Goal: Task Accomplishment & Management: Manage account settings

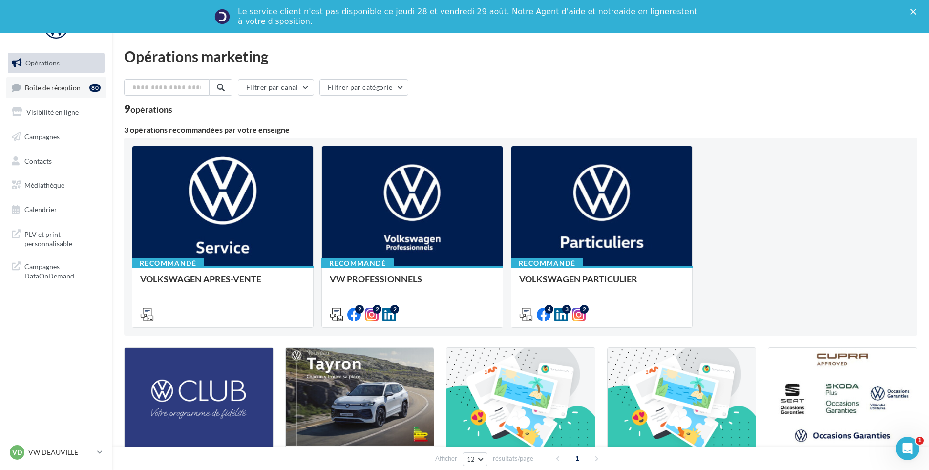
click at [71, 80] on link "Boîte de réception 80" at bounding box center [56, 87] width 101 height 21
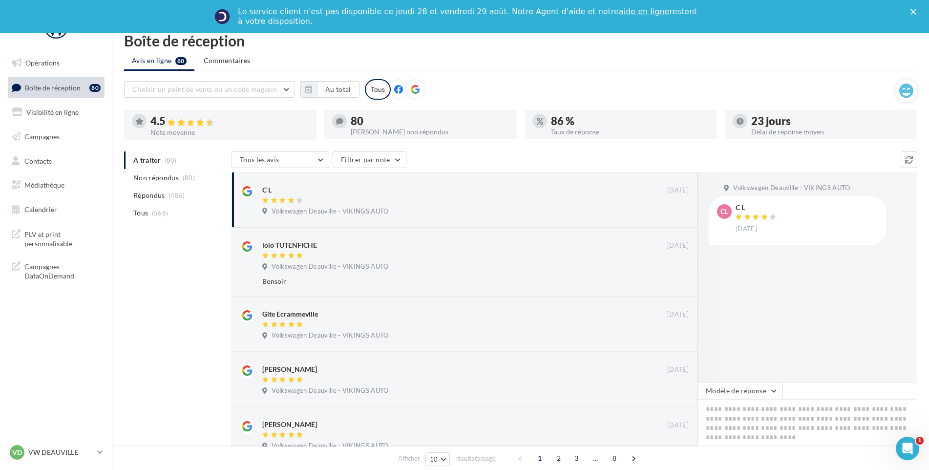
click at [63, 462] on div "VD VW DEAUVILLE vw-touq-vau" at bounding box center [56, 456] width 112 height 27
click at [60, 444] on link "VD VW DEAUVILLE vw-touq-vau" at bounding box center [56, 452] width 97 height 19
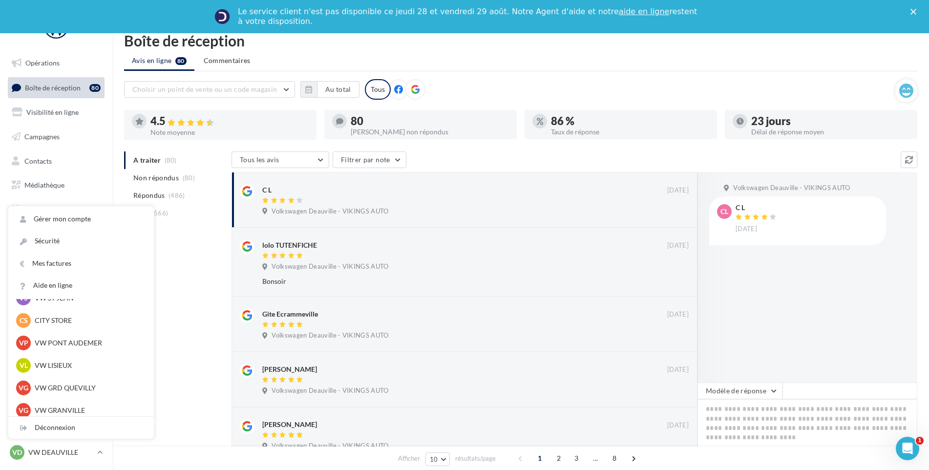
scroll to position [195, 0]
click at [79, 352] on div "VG VW GRD QUEVILLY vw-leg-vau" at bounding box center [81, 344] width 146 height 22
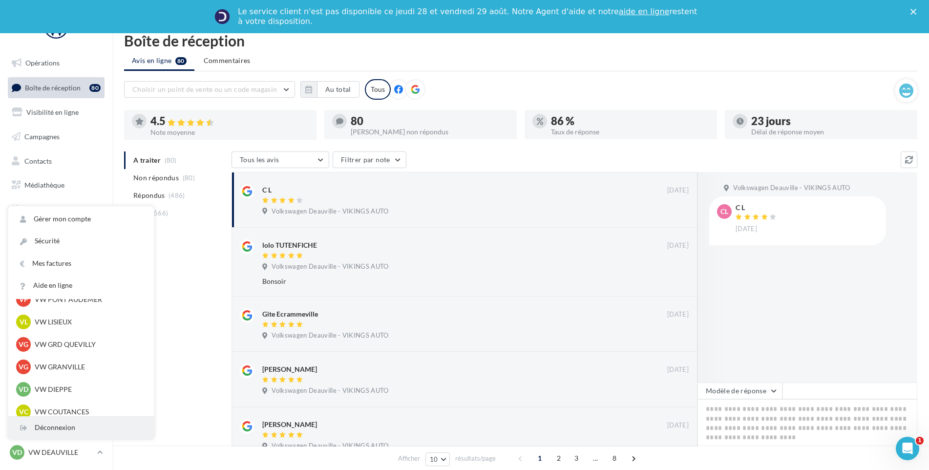
click at [72, 420] on div "Déconnexion" at bounding box center [81, 428] width 146 height 22
